Goal: Transaction & Acquisition: Purchase product/service

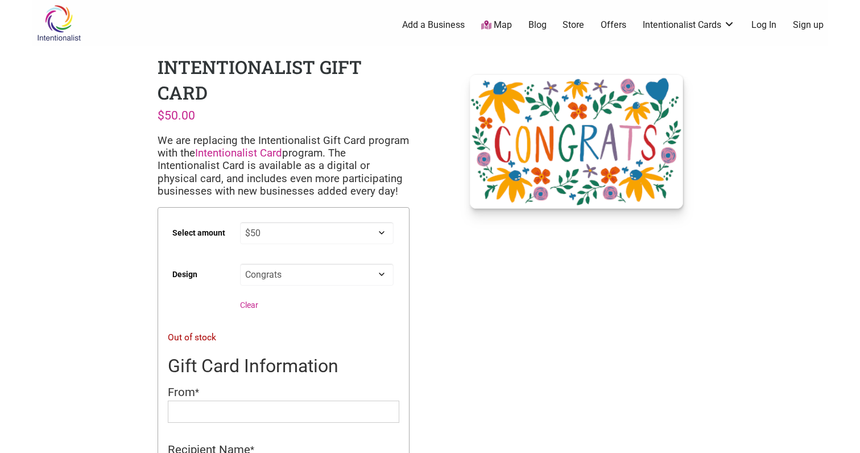
click at [284, 276] on select "Choose an option Thank You Warm Wishes Coffee Cups Hearts Original Logo Happy B…" at bounding box center [317, 274] width 154 height 22
select select "Thank You"
click at [240, 263] on select "Choose an option Thank You Warm Wishes Coffee Cups Hearts Original Logo Happy B…" at bounding box center [317, 274] width 154 height 22
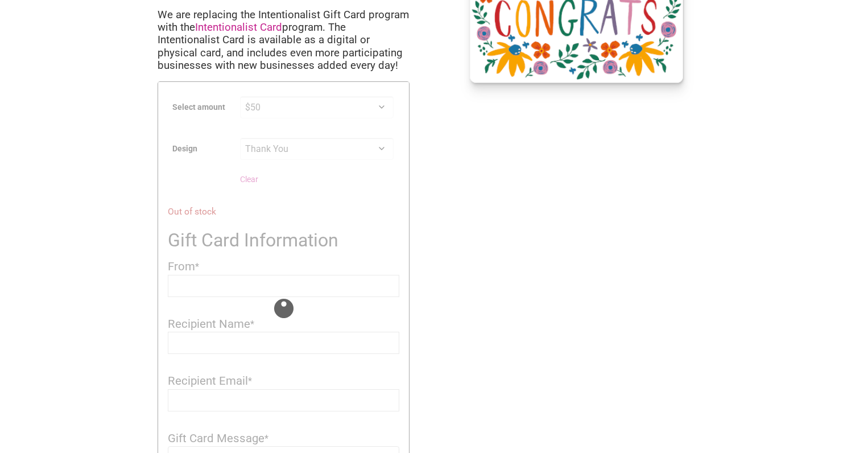
scroll to position [129, 0]
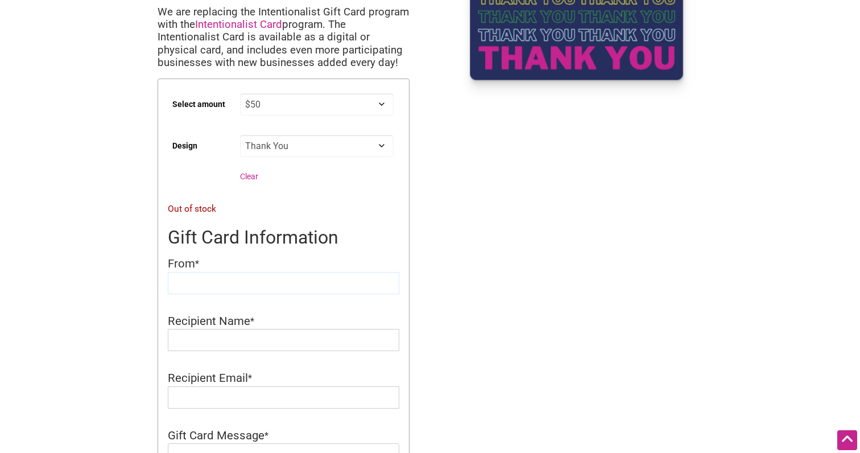
click at [201, 288] on input "From" at bounding box center [283, 283] width 231 height 22
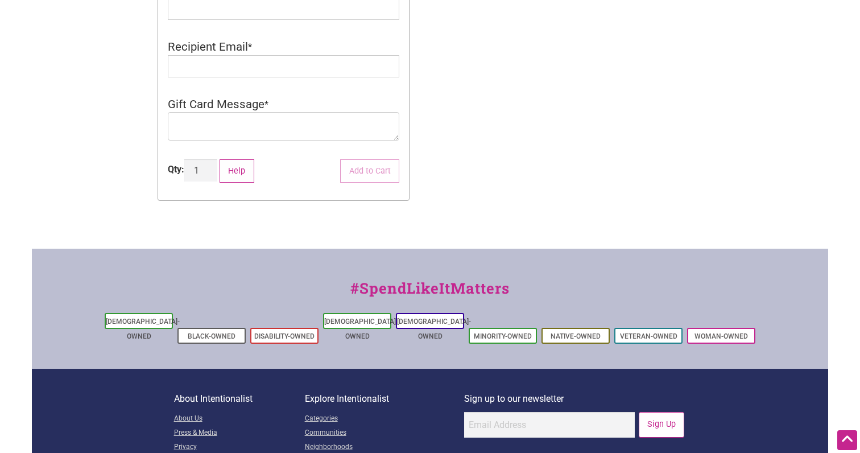
scroll to position [0, 0]
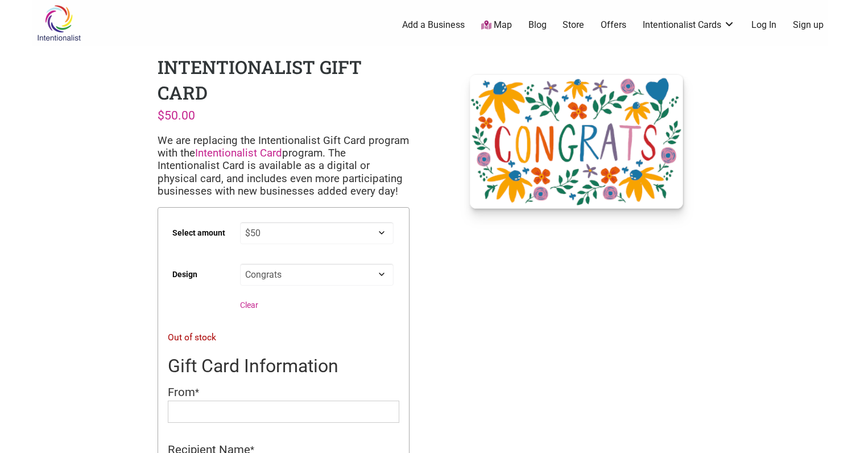
click at [95, 24] on div "Intentionalist Spend like it matters" at bounding box center [82, 22] width 100 height 45
click at [73, 24] on img at bounding box center [59, 23] width 54 height 37
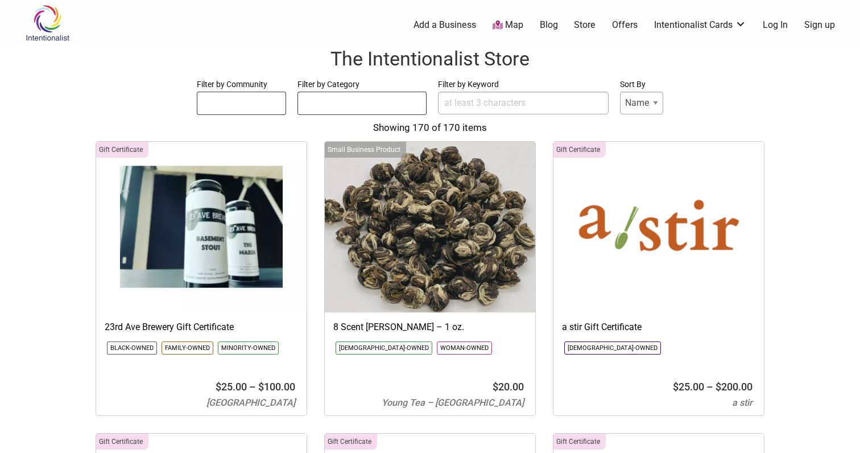
select select
click at [451, 110] on input "Filter by Keyword" at bounding box center [523, 103] width 171 height 23
type input "ba bar"
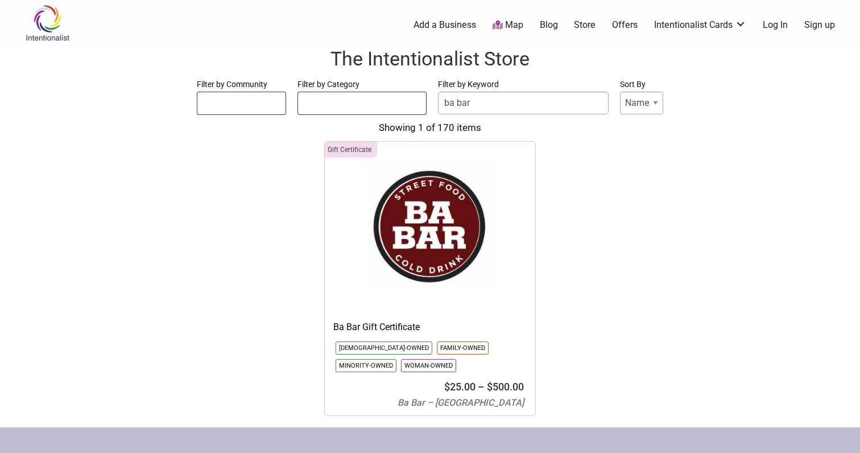
click at [418, 266] on img at bounding box center [430, 227] width 210 height 171
click at [404, 209] on img at bounding box center [430, 227] width 210 height 171
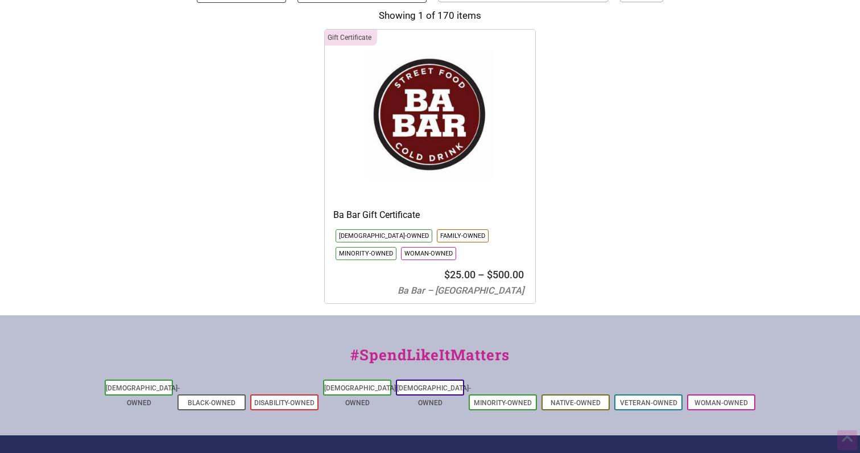
scroll to position [113, 0]
click at [468, 277] on bdi "$ 25.00" at bounding box center [459, 274] width 31 height 12
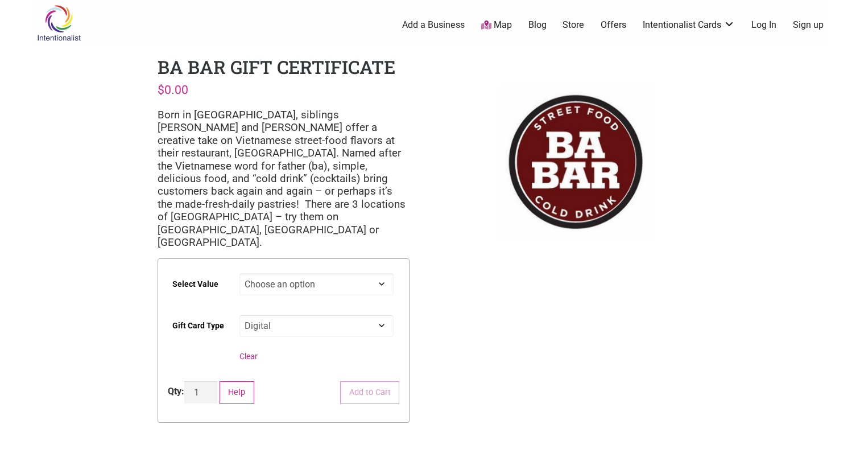
click at [317, 273] on select "Choose an option $25 $50 $100 $200 $500" at bounding box center [316, 284] width 155 height 22
click at [239, 273] on select "Choose an option $25 $50 $100 $200 $500" at bounding box center [316, 284] width 155 height 22
select select "$50"
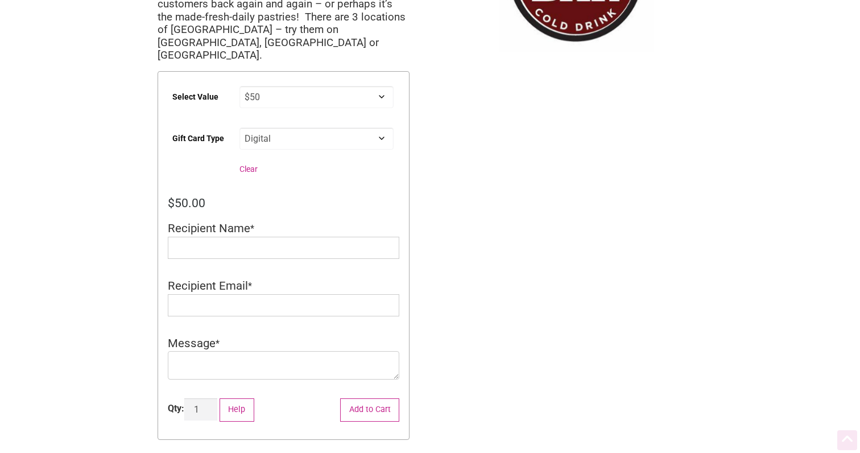
scroll to position [190, 0]
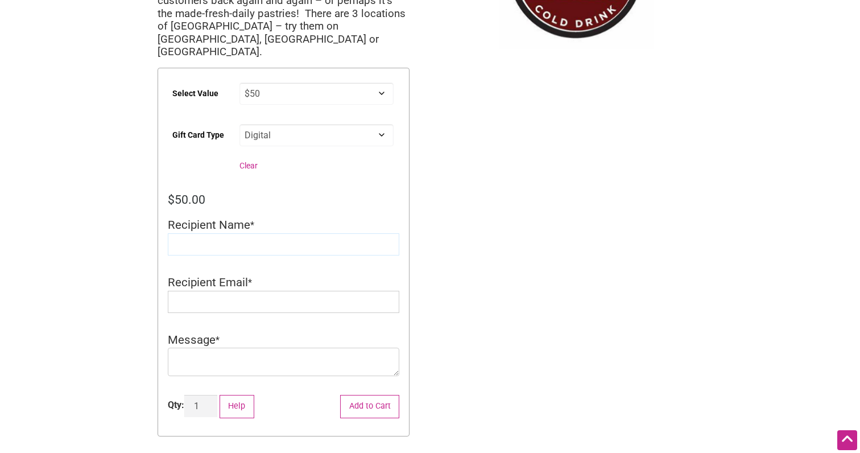
click at [259, 233] on input "Recipient Name" at bounding box center [283, 244] width 231 height 22
click at [219, 233] on input "KKathy" at bounding box center [283, 244] width 231 height 22
paste input "athy Saephanh"
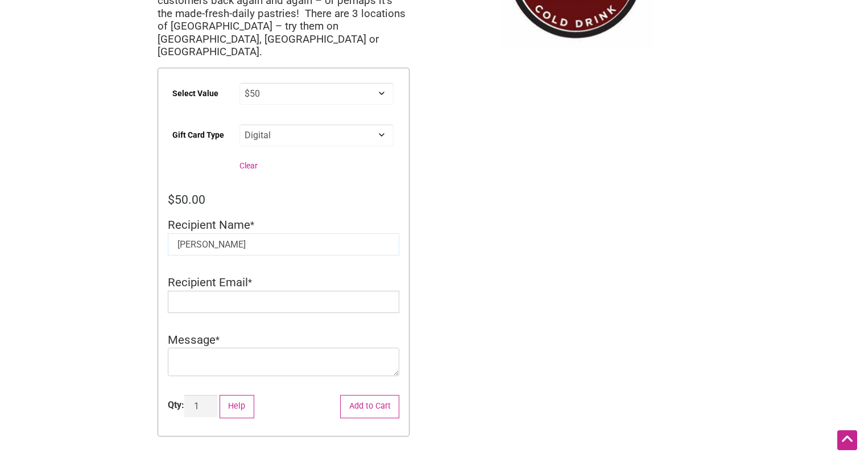
type input "[PERSON_NAME]"
click at [246, 291] on input "Recipient Email" at bounding box center [283, 302] width 231 height 22
type input "ssme304@gmail.com"
click at [282, 347] on textarea "Message" at bounding box center [283, 361] width 231 height 28
click at [362, 395] on button "Add to Cart" at bounding box center [369, 406] width 59 height 23
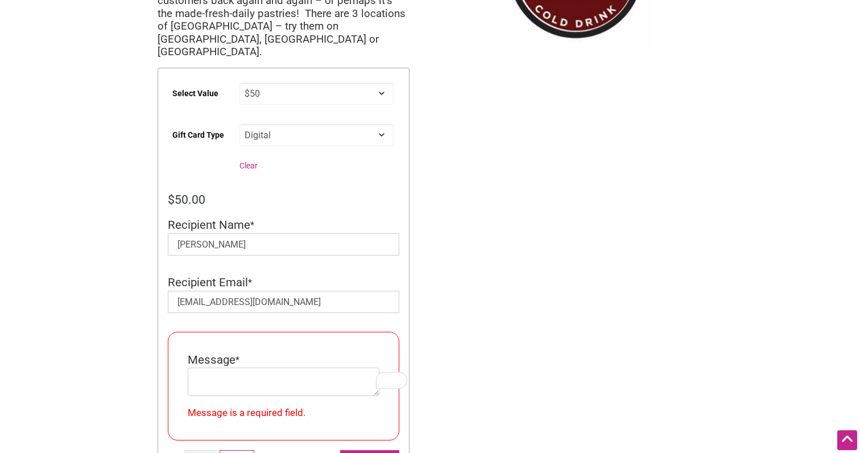
scroll to position [455, 0]
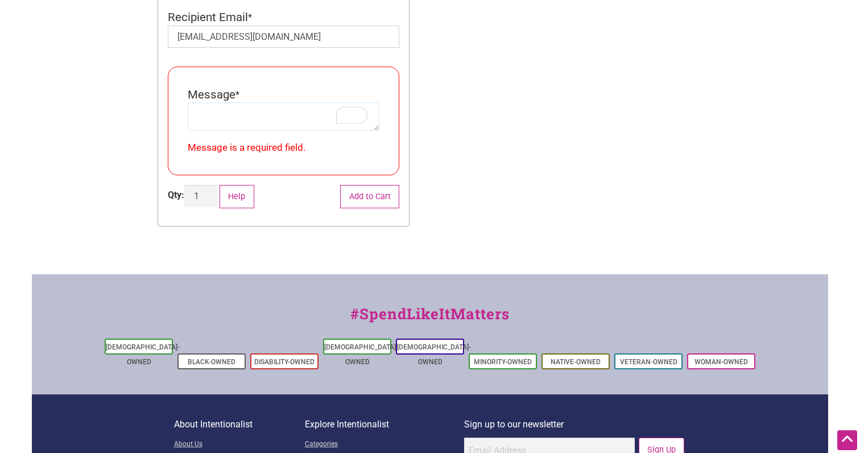
click at [251, 102] on textarea "To enrich screen reader interactions, please activate Accessibility in Grammarl…" at bounding box center [284, 116] width 192 height 28
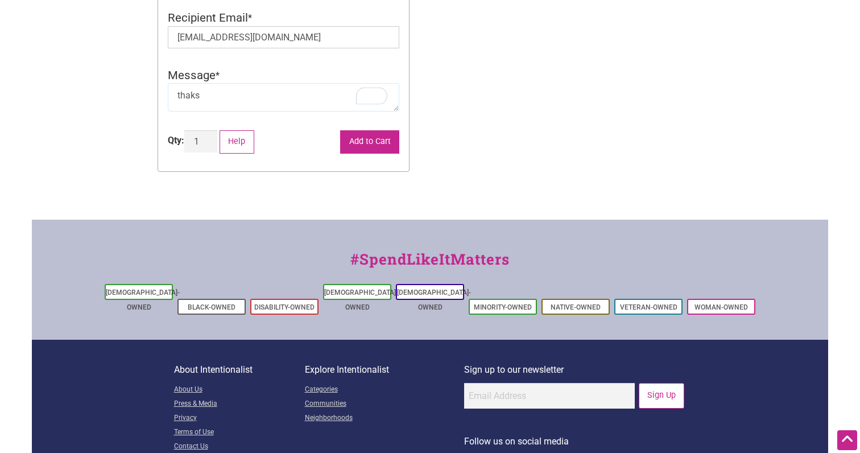
type textarea "thaks"
click at [368, 130] on button "Add to Cart" at bounding box center [369, 141] width 59 height 23
click at [358, 130] on button "Add to Cart" at bounding box center [369, 141] width 59 height 23
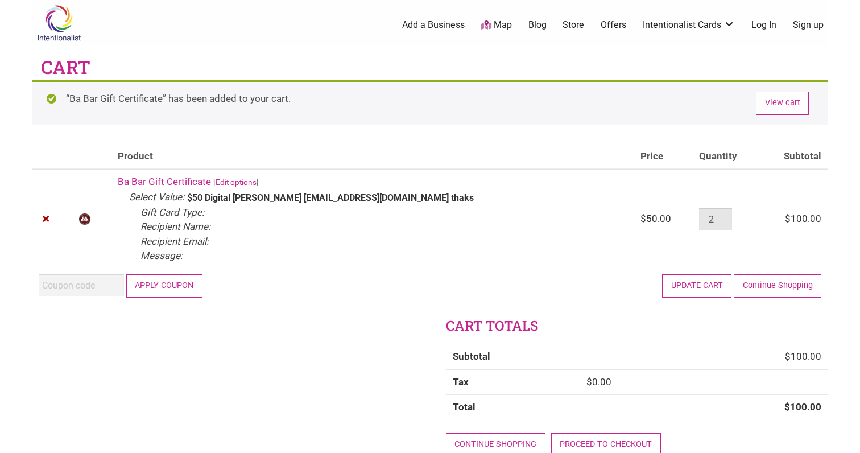
click at [699, 225] on input "2" at bounding box center [715, 219] width 33 height 22
type input "1"
click at [709, 223] on input "1" at bounding box center [715, 219] width 33 height 22
click at [633, 238] on td "$ 50.00" at bounding box center [662, 219] width 59 height 100
click at [672, 267] on td "$ 50.00" at bounding box center [662, 219] width 59 height 100
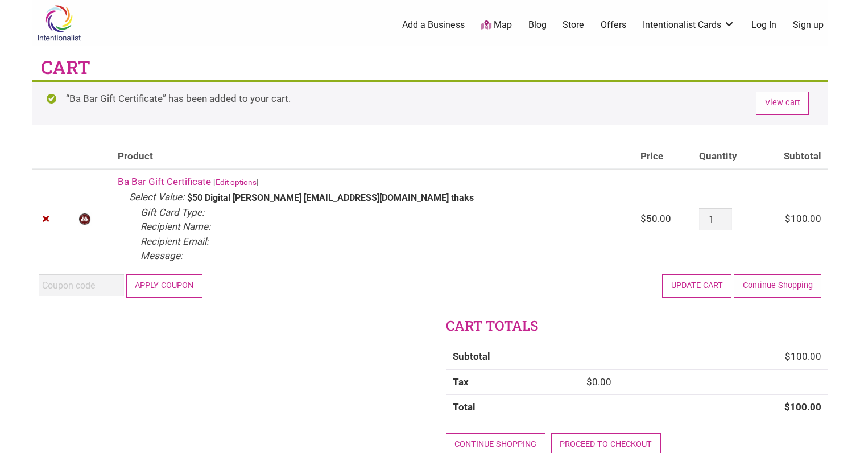
click at [679, 284] on button "Update cart" at bounding box center [696, 285] width 69 height 23
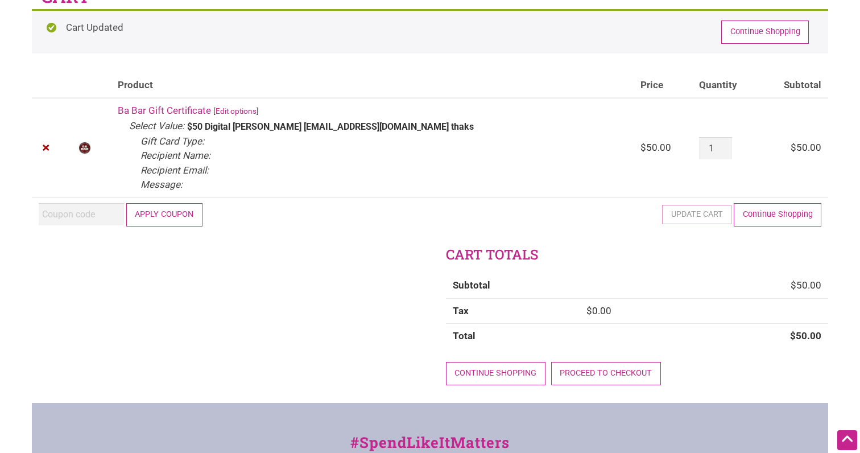
scroll to position [68, 0]
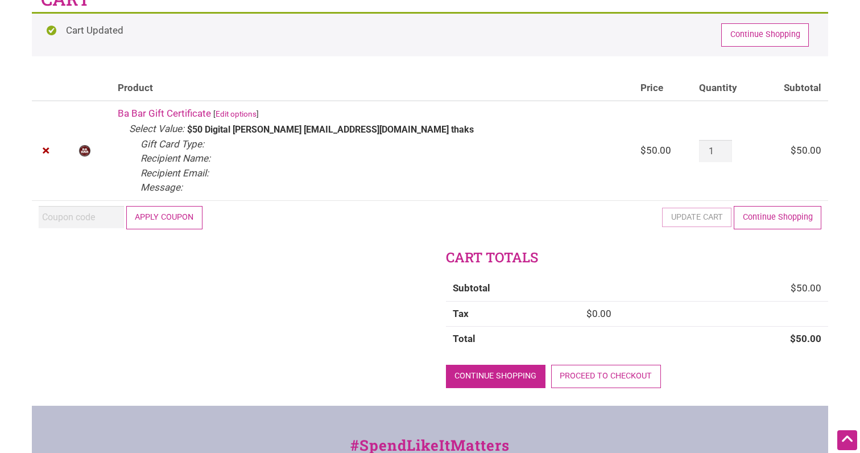
click at [502, 382] on link "Continue shopping" at bounding box center [496, 375] width 100 height 23
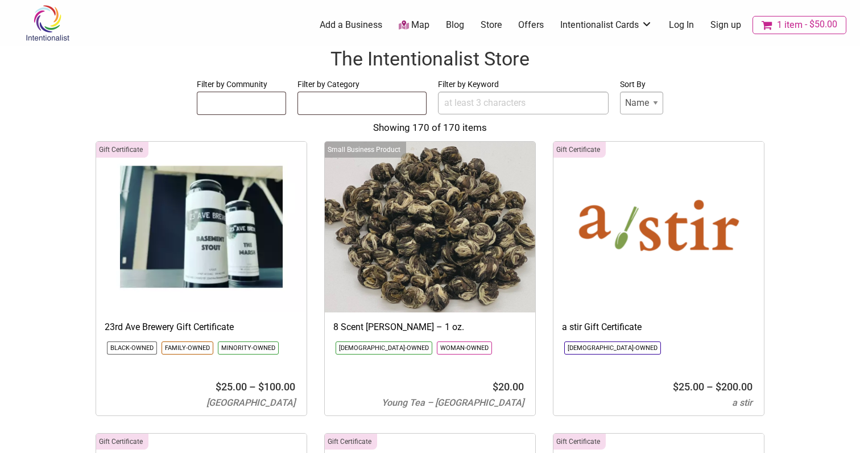
select select
click at [808, 30] on link "1 item $50.00" at bounding box center [799, 25] width 94 height 18
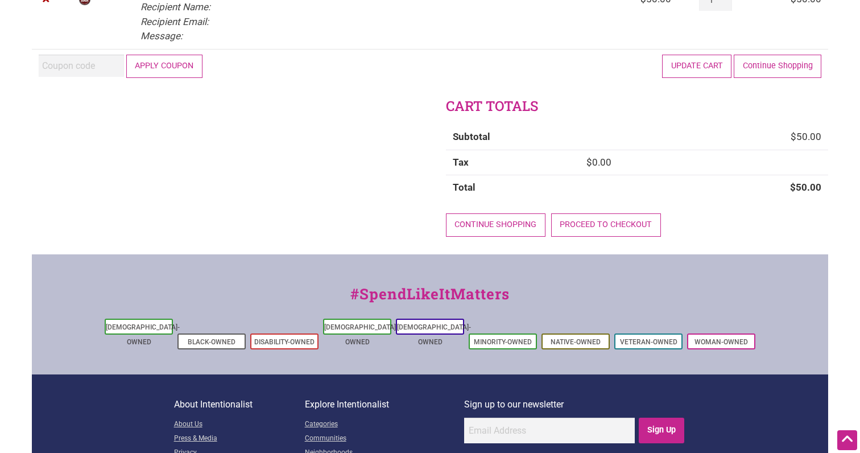
scroll to position [150, 0]
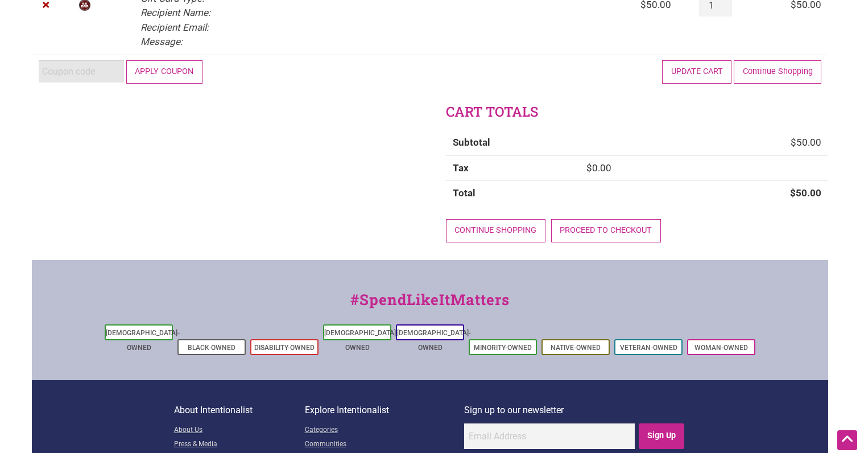
click at [106, 73] on input "Coupon:" at bounding box center [81, 71] width 85 height 22
paste input "WELCOMEBACK-DT"
type input "WELCOMEBACK-DT"
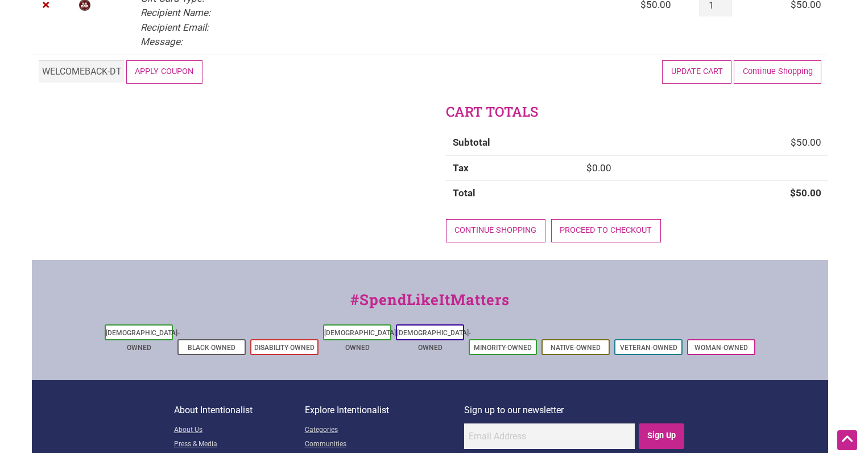
click at [166, 76] on button "Apply coupon" at bounding box center [164, 71] width 76 height 23
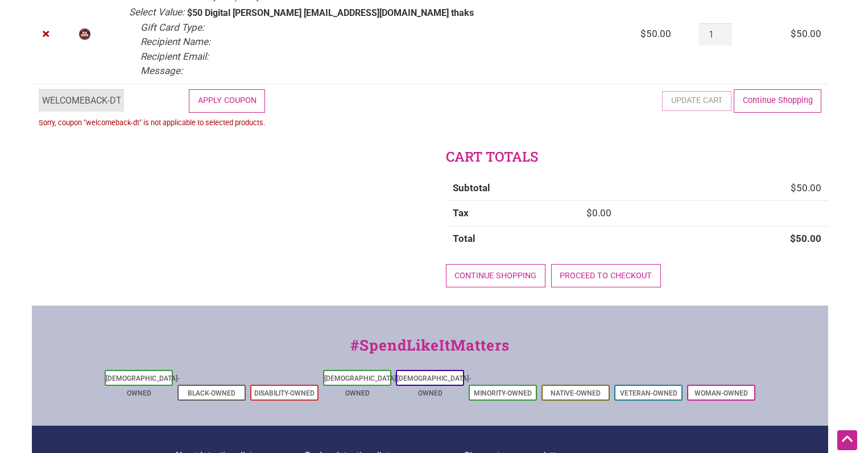
click at [86, 101] on input "WELCOMEBACK-DT" at bounding box center [81, 100] width 85 height 22
paste input "CID"
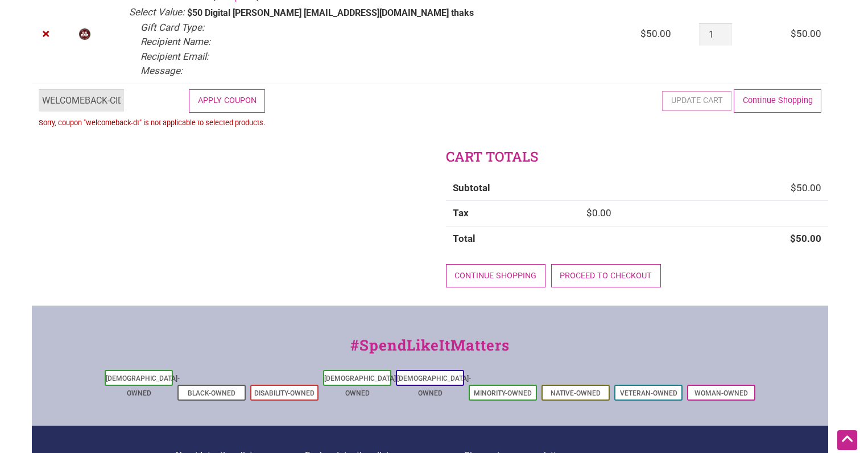
scroll to position [0, 4]
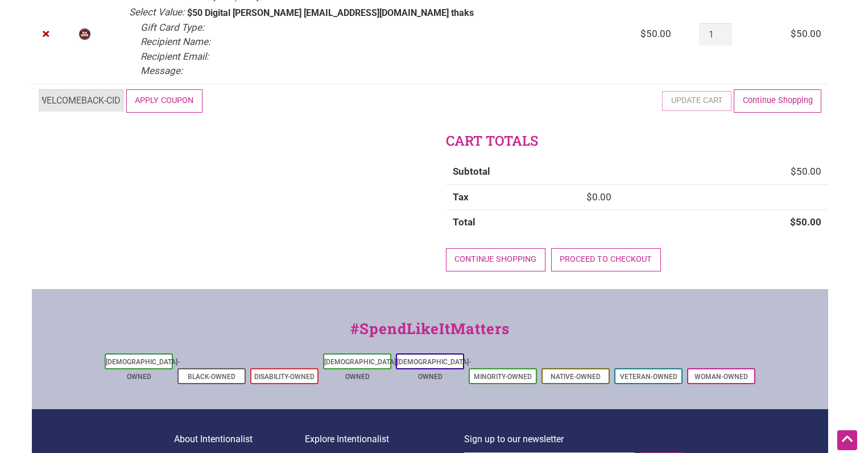
type input "WELCOMEBACK-CID"
click at [152, 101] on button "Apply coupon" at bounding box center [164, 100] width 76 height 23
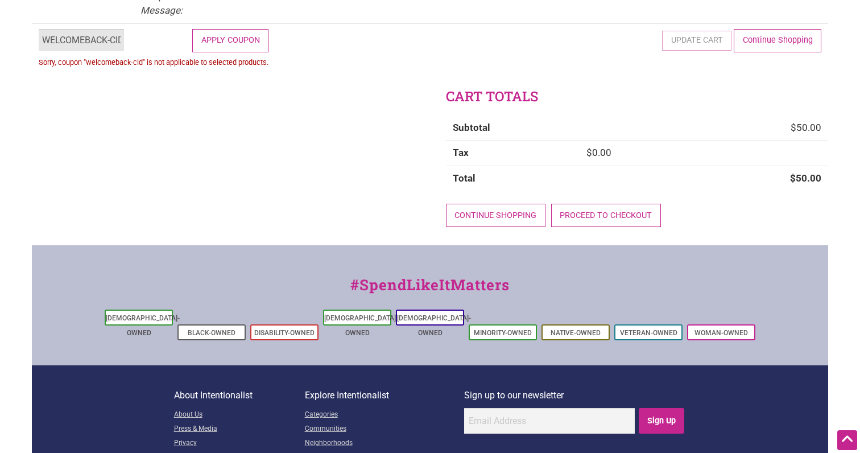
click at [94, 35] on input "WELCOMEBACK-CID" at bounding box center [81, 40] width 85 height 22
paste input "AANHPI2022"
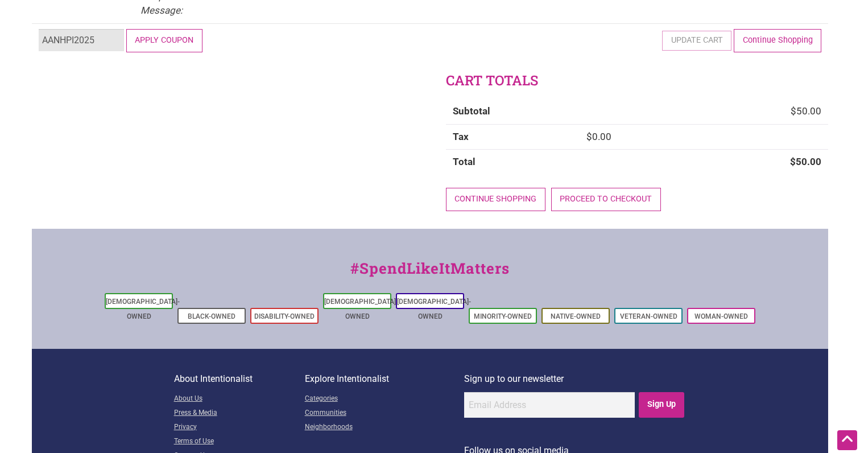
type input "AANHPI2025"
click at [144, 49] on button "Apply coupon" at bounding box center [164, 40] width 76 height 23
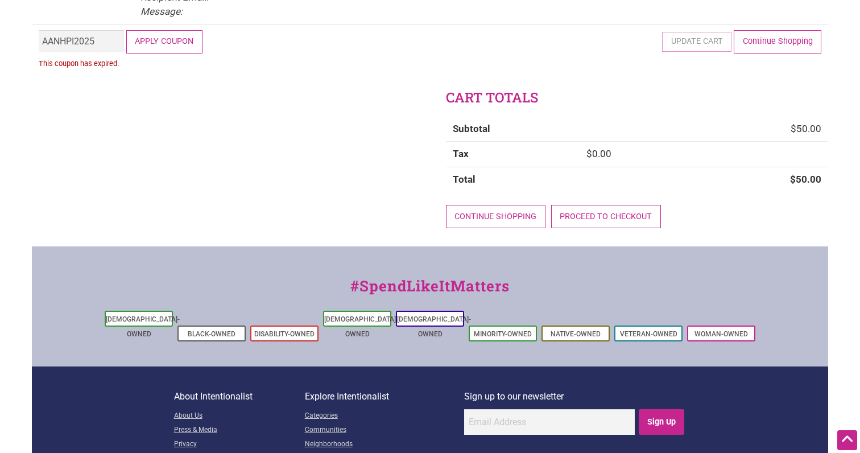
scroll to position [181, 0]
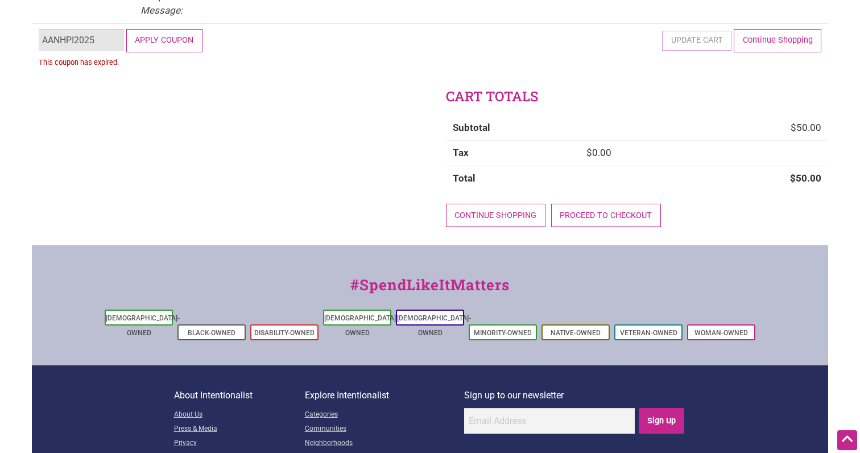
click at [105, 38] on input "AANHPI2025" at bounding box center [81, 40] width 85 height 22
paste input "WELCOMEBACK-DT"
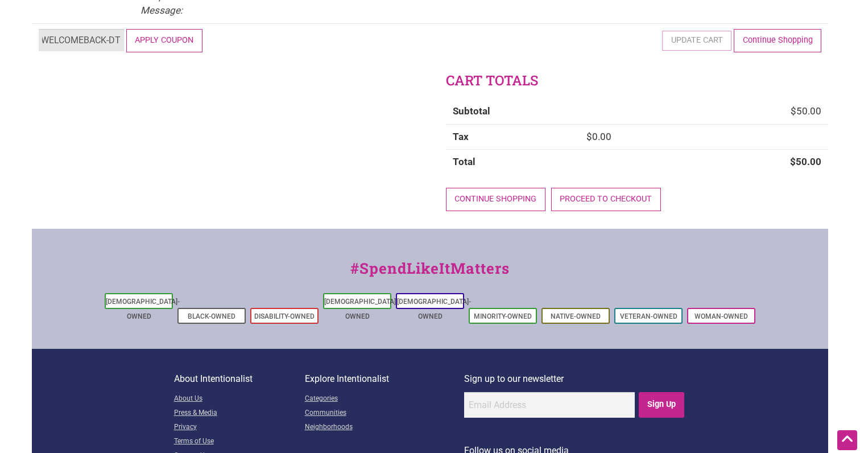
type input "WELCOMEBACK-DT"
click at [151, 45] on button "Apply coupon" at bounding box center [164, 40] width 76 height 23
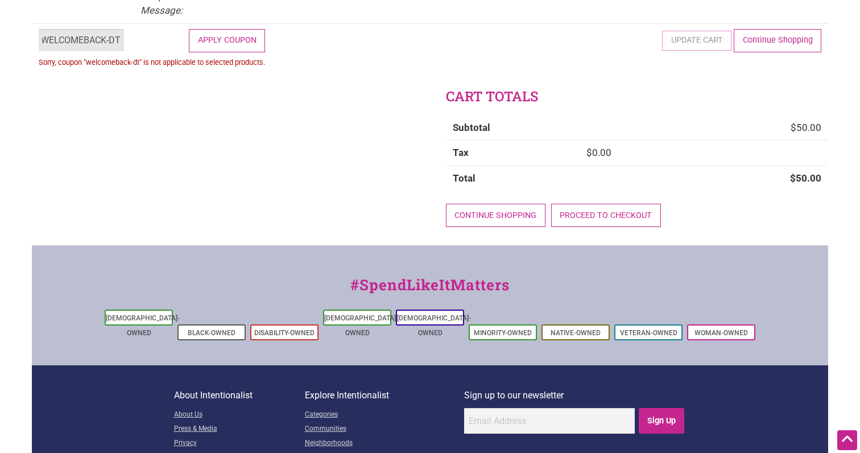
scroll to position [0, 0]
click at [101, 40] on input "WELCOMEBACK-DT" at bounding box center [81, 40] width 85 height 22
paste input "PRIDE2025"
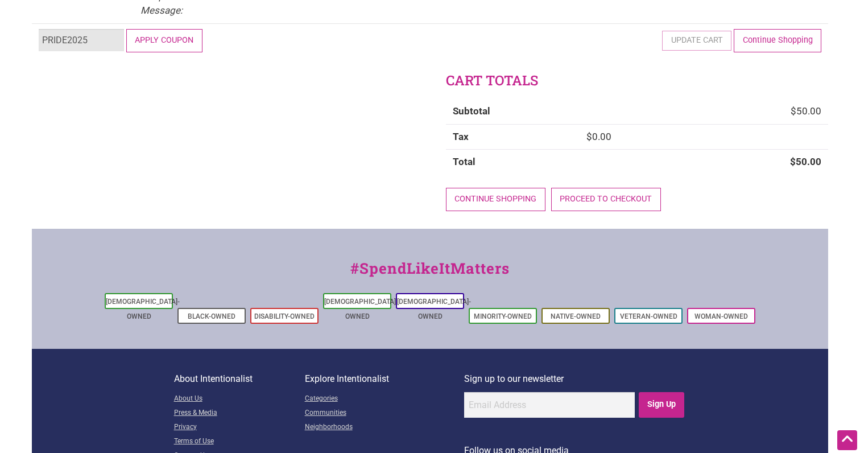
type input "PRIDE2025"
click at [165, 40] on button "Apply coupon" at bounding box center [164, 40] width 76 height 23
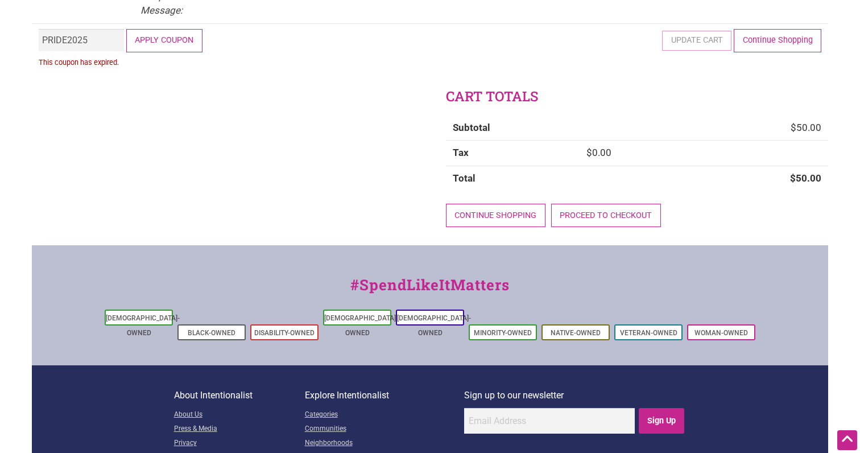
scroll to position [181, 0]
click at [111, 38] on input "PRIDE2025" at bounding box center [81, 40] width 85 height 22
paste input "AANHPI2022"
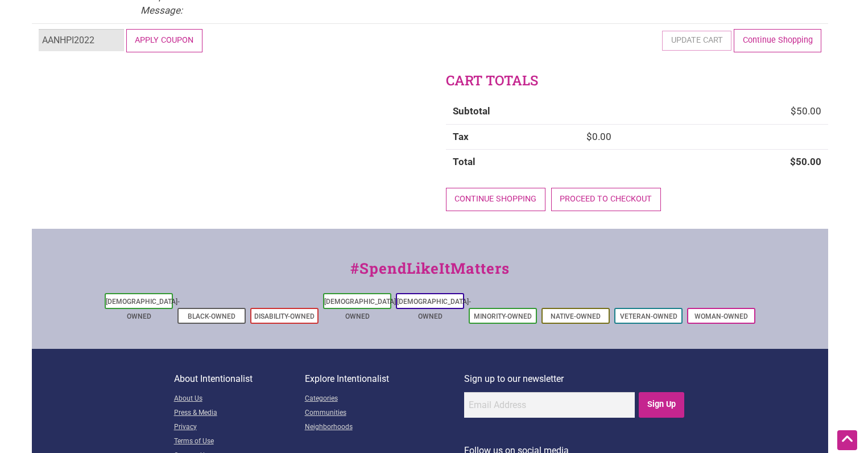
type input "AANHPI2022"
click at [126, 38] on button "Apply coupon" at bounding box center [164, 40] width 76 height 23
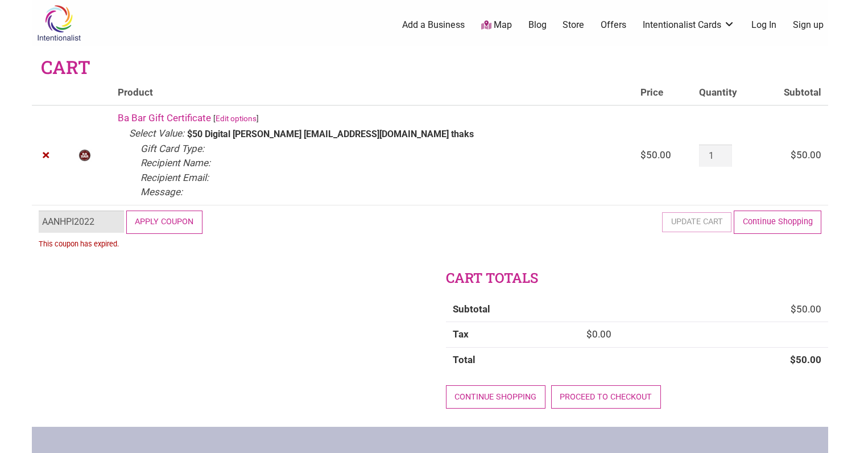
scroll to position [0, 0]
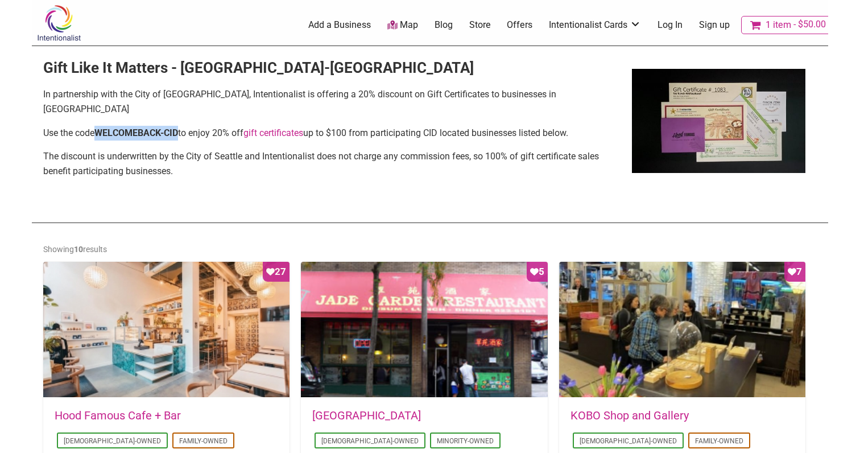
drag, startPoint x: 109, startPoint y: 130, endPoint x: 181, endPoint y: 131, distance: 71.7
click at [178, 131] on strong "WELCOMEBACK-CID" at bounding box center [136, 132] width 84 height 11
copy strong "WELCOMEBACK-CID"
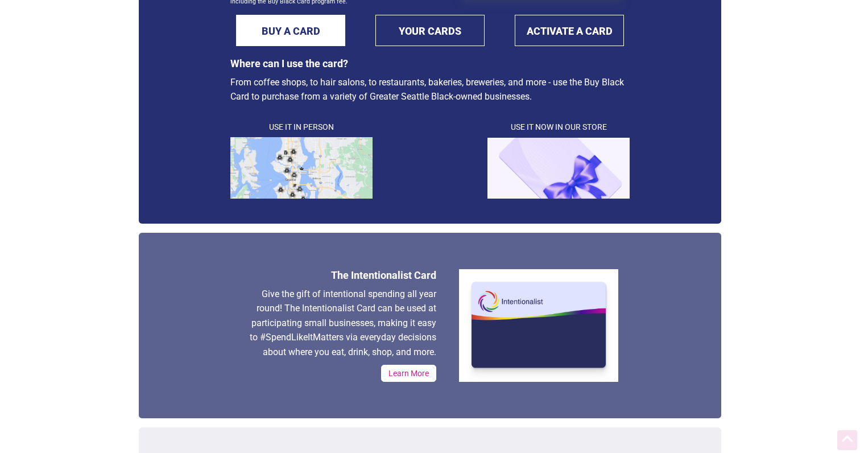
scroll to position [255, 0]
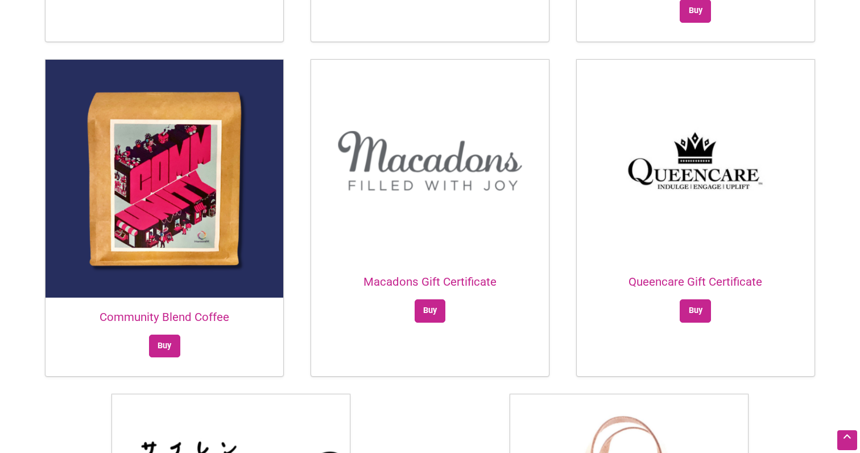
scroll to position [708, 0]
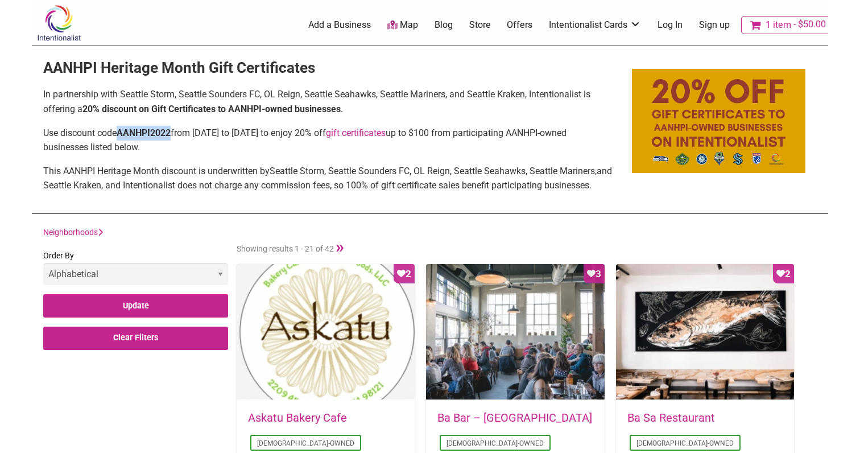
drag, startPoint x: 121, startPoint y: 132, endPoint x: 175, endPoint y: 134, distance: 54.1
click at [171, 134] on b "AANHPI2022" at bounding box center [144, 132] width 54 height 11
copy b "AANHPI2022"
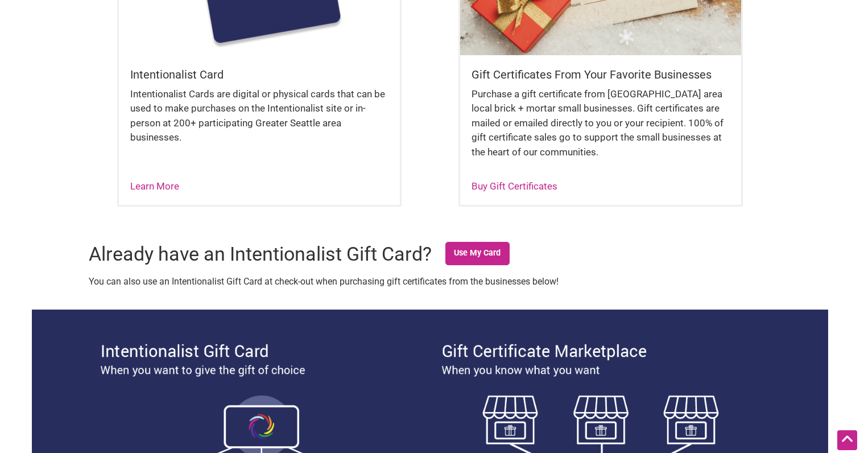
scroll to position [458, 0]
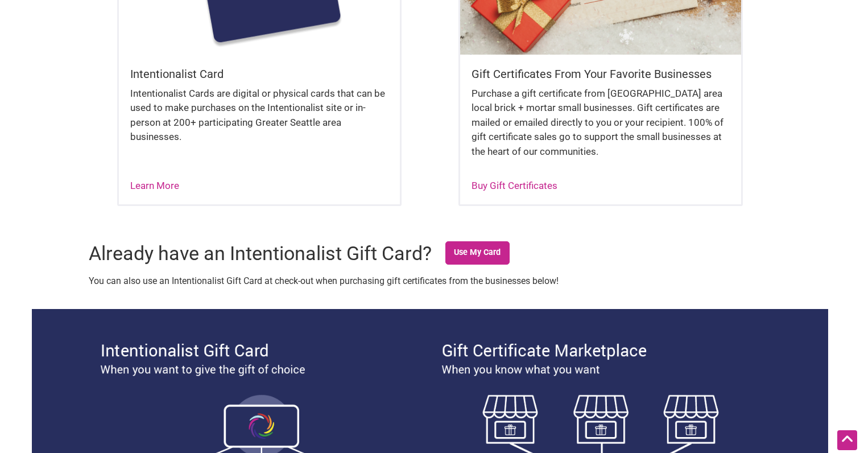
click at [214, 68] on h5 "Intentionalist Card" at bounding box center [259, 74] width 258 height 16
click at [158, 106] on div "Intentionalist Cards are digital or physical cards that can be used to make pur…" at bounding box center [259, 120] width 258 height 69
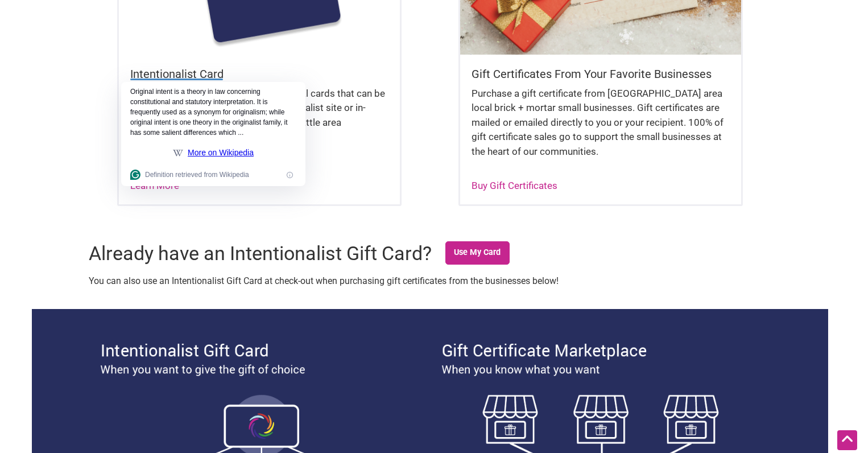
click at [173, 73] on h5 "Intentionalist Card" at bounding box center [259, 74] width 258 height 16
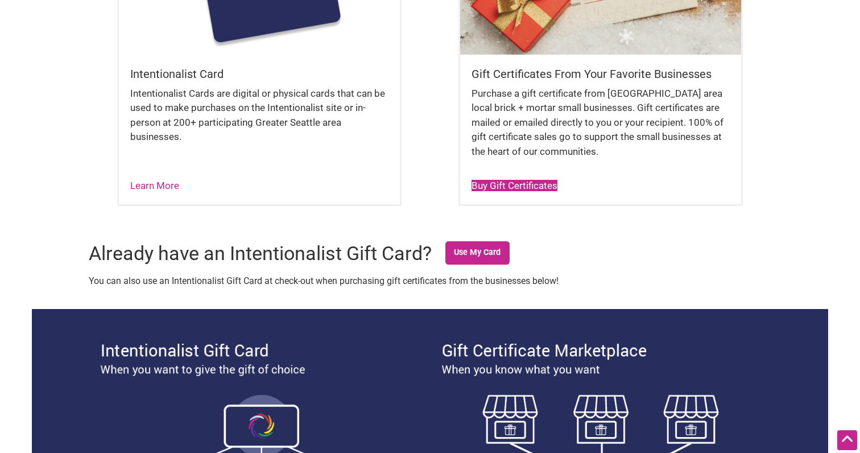
click at [486, 188] on link "Buy Gift Certificates" at bounding box center [514, 185] width 86 height 11
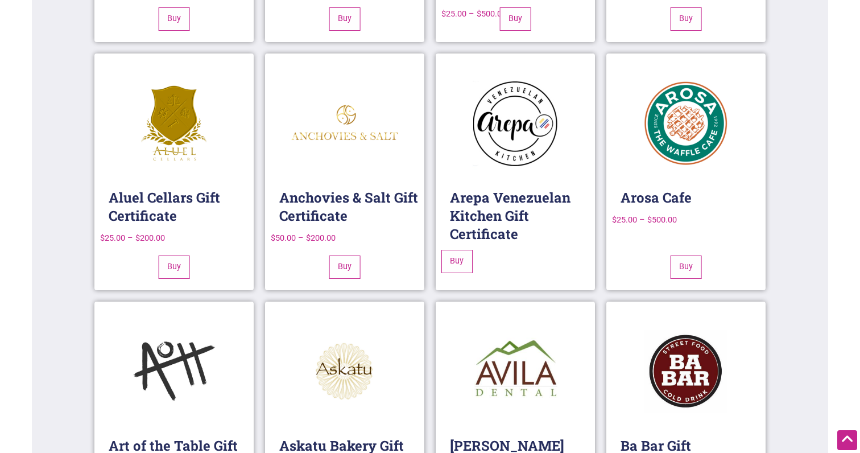
scroll to position [1368, 0]
